Goal: Information Seeking & Learning: Learn about a topic

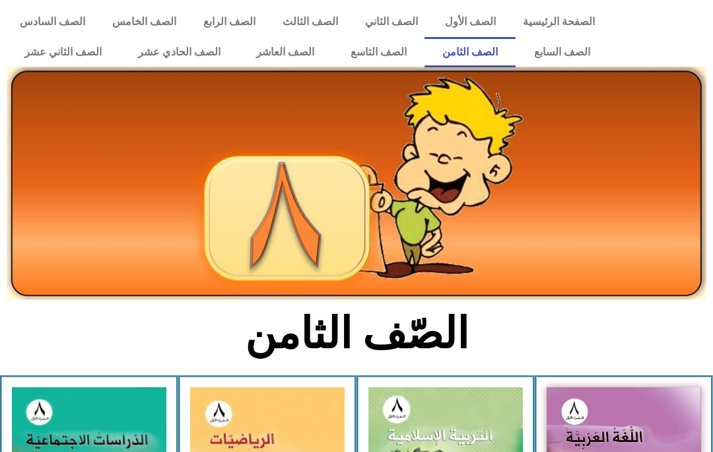
scroll to position [387, 0]
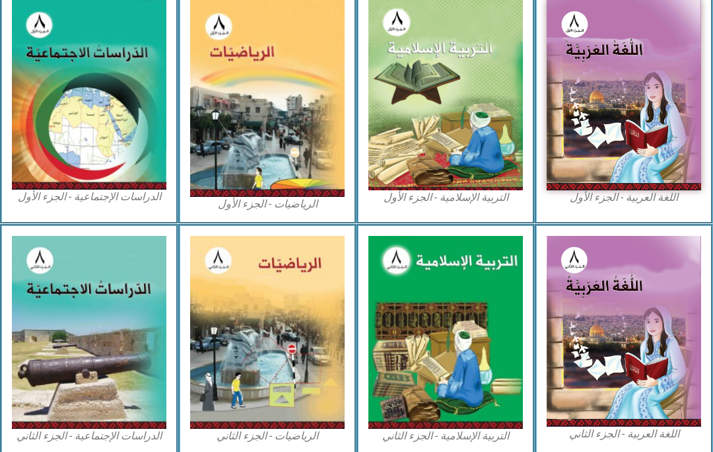
click at [404, 149] on img at bounding box center [446, 95] width 155 height 190
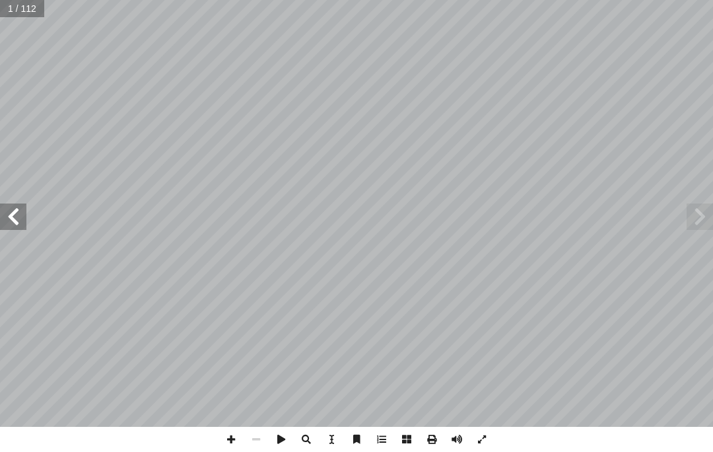
click at [13, 205] on span at bounding box center [13, 216] width 26 height 26
click at [25, 207] on span at bounding box center [13, 216] width 26 height 26
click at [24, 211] on span at bounding box center [13, 216] width 26 height 26
click at [11, 219] on span at bounding box center [13, 216] width 26 height 26
click at [22, 207] on span at bounding box center [13, 216] width 26 height 26
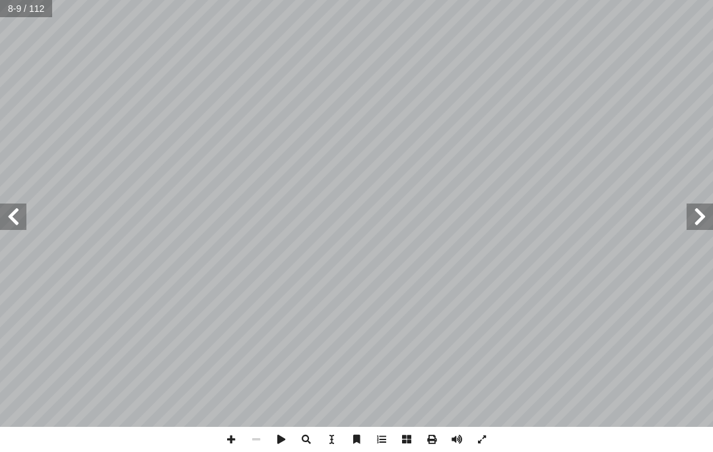
click at [22, 208] on span at bounding box center [13, 216] width 26 height 26
click at [26, 206] on span at bounding box center [13, 216] width 26 height 26
click at [24, 209] on span at bounding box center [13, 216] width 26 height 26
click at [24, 212] on span at bounding box center [13, 216] width 26 height 26
click at [13, 226] on span at bounding box center [13, 216] width 26 height 26
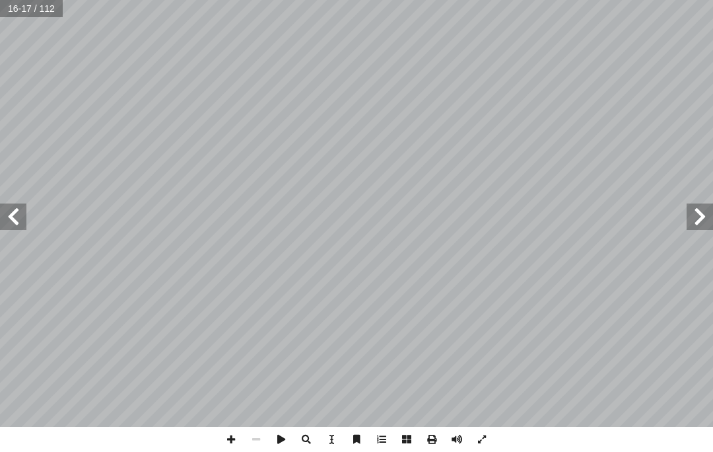
click at [20, 212] on span at bounding box center [13, 216] width 26 height 26
click at [25, 210] on span at bounding box center [13, 216] width 26 height 26
click at [25, 219] on span at bounding box center [13, 216] width 26 height 26
click at [26, 217] on span at bounding box center [13, 216] width 26 height 26
click at [687, 219] on span at bounding box center [700, 216] width 26 height 26
